Goal: Find contact information: Find contact information

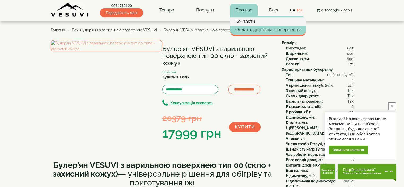
click at [241, 21] on link "Контакти" at bounding box center [268, 21] width 76 height 8
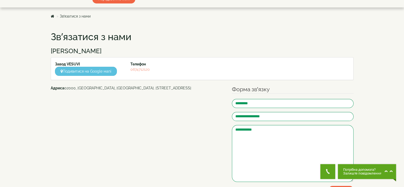
scroll to position [27, 0]
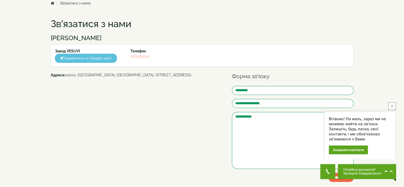
click at [395, 170] on div "Chat button" at bounding box center [388, 171] width 15 height 9
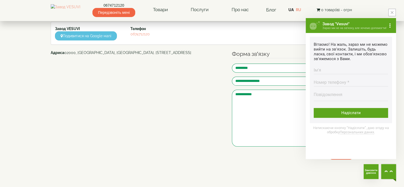
scroll to position [80, 0]
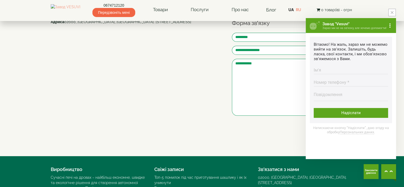
click at [376, 175] on button "Замовити дзвінок Бажаєте, зателефонуємо Вам за 30 секунд?" at bounding box center [371, 171] width 15 height 15
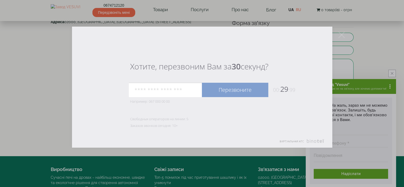
drag, startPoint x: 175, startPoint y: 94, endPoint x: 173, endPoint y: 96, distance: 3.0
click at [175, 94] on input "tel" at bounding box center [165, 90] width 73 height 14
type input "**********"
click at [234, 95] on link "Перезвоните" at bounding box center [235, 90] width 66 height 14
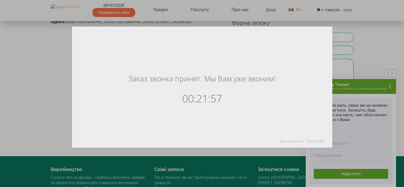
click at [369, 53] on div at bounding box center [202, 93] width 404 height 187
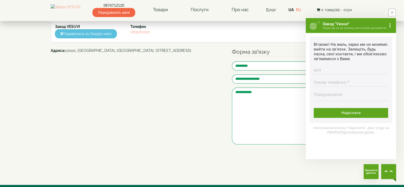
scroll to position [27, 0]
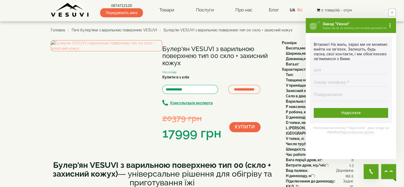
click at [253, 52] on h1 "Булер'ян VESUVI з варильною поверхнею тип 00 скло + захисний кожух" at bounding box center [218, 55] width 112 height 21
click at [223, 55] on h1 "Булер'ян VESUVI з варильною поверхнею тип 00 скло + захисний кожух" at bounding box center [218, 55] width 112 height 21
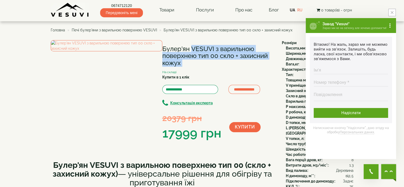
click at [223, 55] on h1 "Булер'ян VESUVI з варильною поверхнею тип 00 скло + захисний кожух" at bounding box center [218, 55] width 112 height 21
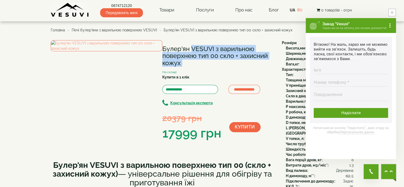
click at [223, 55] on h1 "Булер'ян VESUVI з варильною поверхнею тип 00 скло + захисний кожух" at bounding box center [218, 55] width 112 height 21
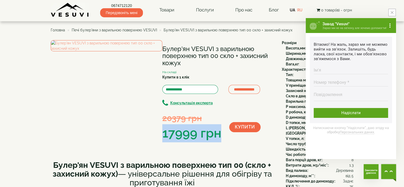
drag, startPoint x: 164, startPoint y: 132, endPoint x: 221, endPoint y: 131, distance: 56.9
click at [221, 131] on div "17999 грн" at bounding box center [191, 133] width 59 height 18
click at [391, 15] on button "close button" at bounding box center [392, 12] width 7 height 7
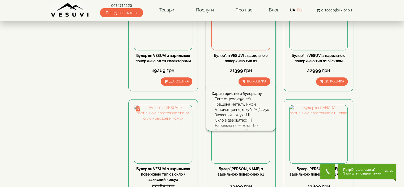
scroll to position [372, 0]
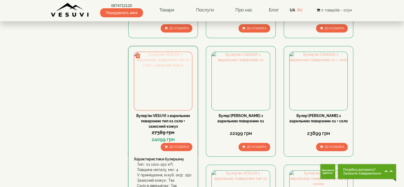
click at [146, 82] on img at bounding box center [163, 81] width 58 height 58
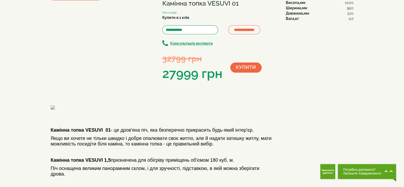
scroll to position [106, 0]
